Goal: Transaction & Acquisition: Purchase product/service

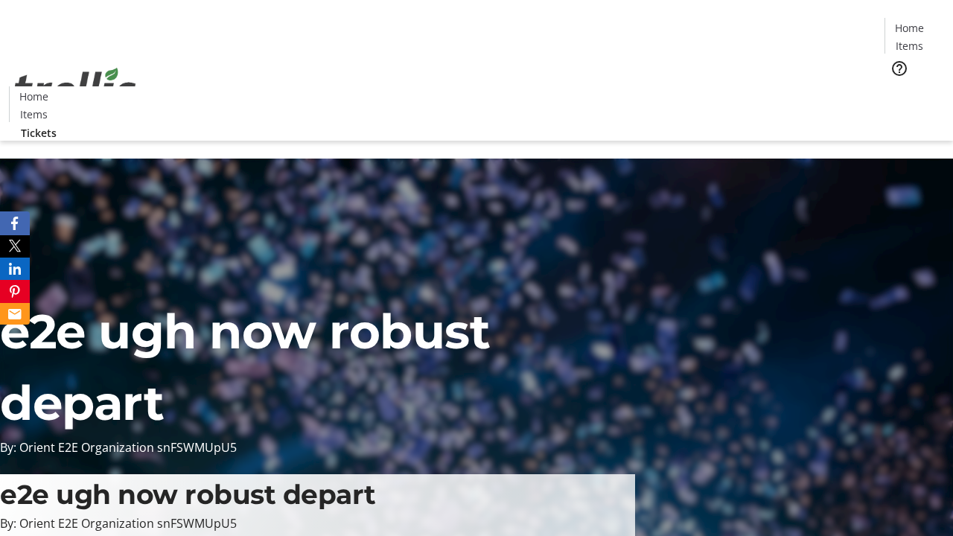
click at [897, 86] on span "Tickets" at bounding box center [915, 94] width 36 height 16
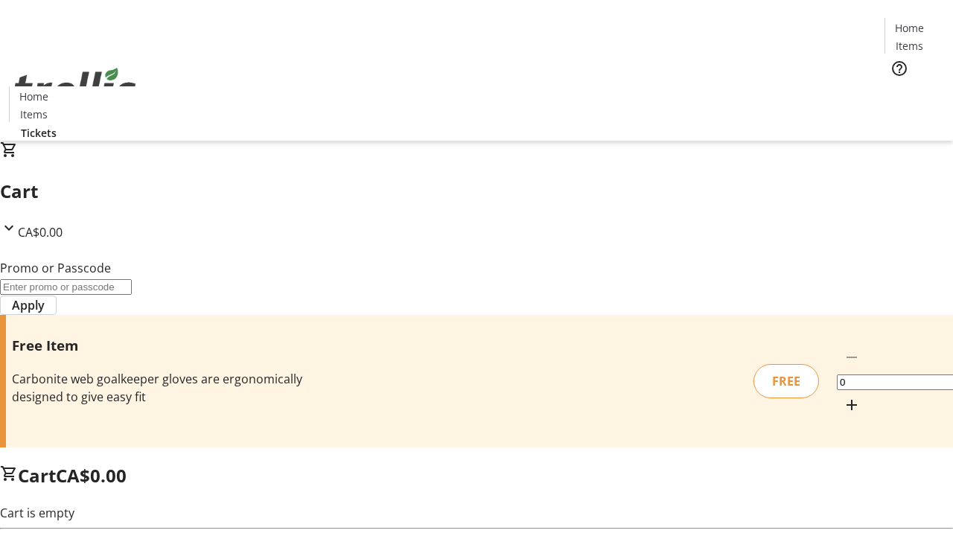
click at [843, 396] on mat-icon "Increment by one" at bounding box center [852, 405] width 18 height 18
type input "1"
